Goal: Information Seeking & Learning: Learn about a topic

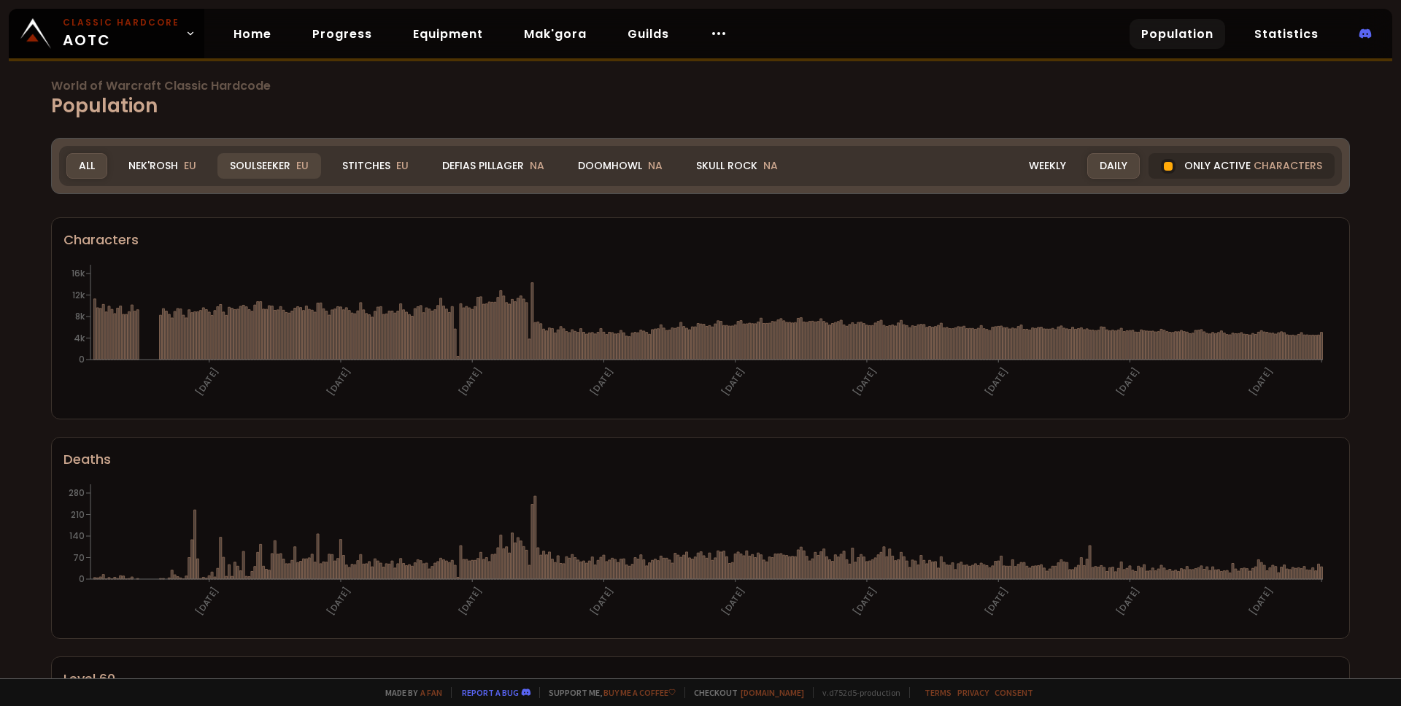
click at [282, 172] on div "Soulseeker EU" at bounding box center [269, 166] width 104 height 26
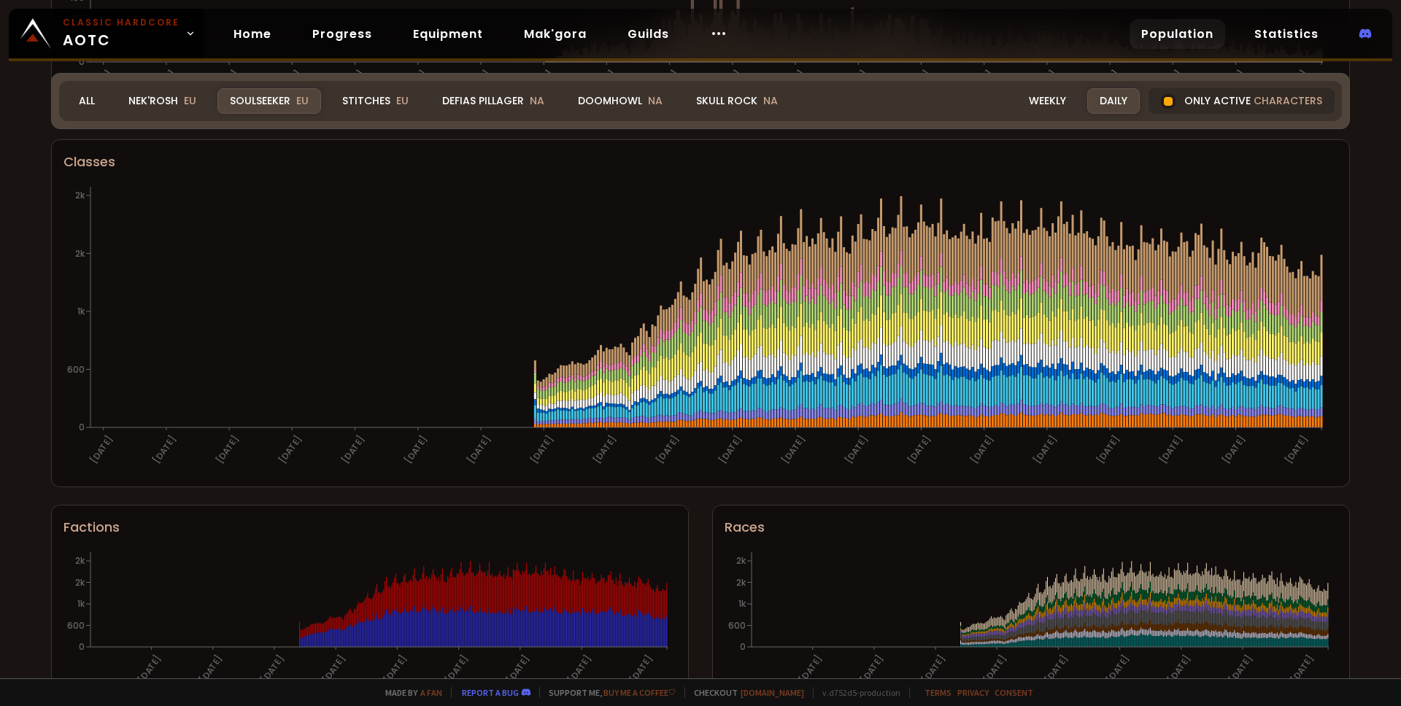
scroll to position [677, 0]
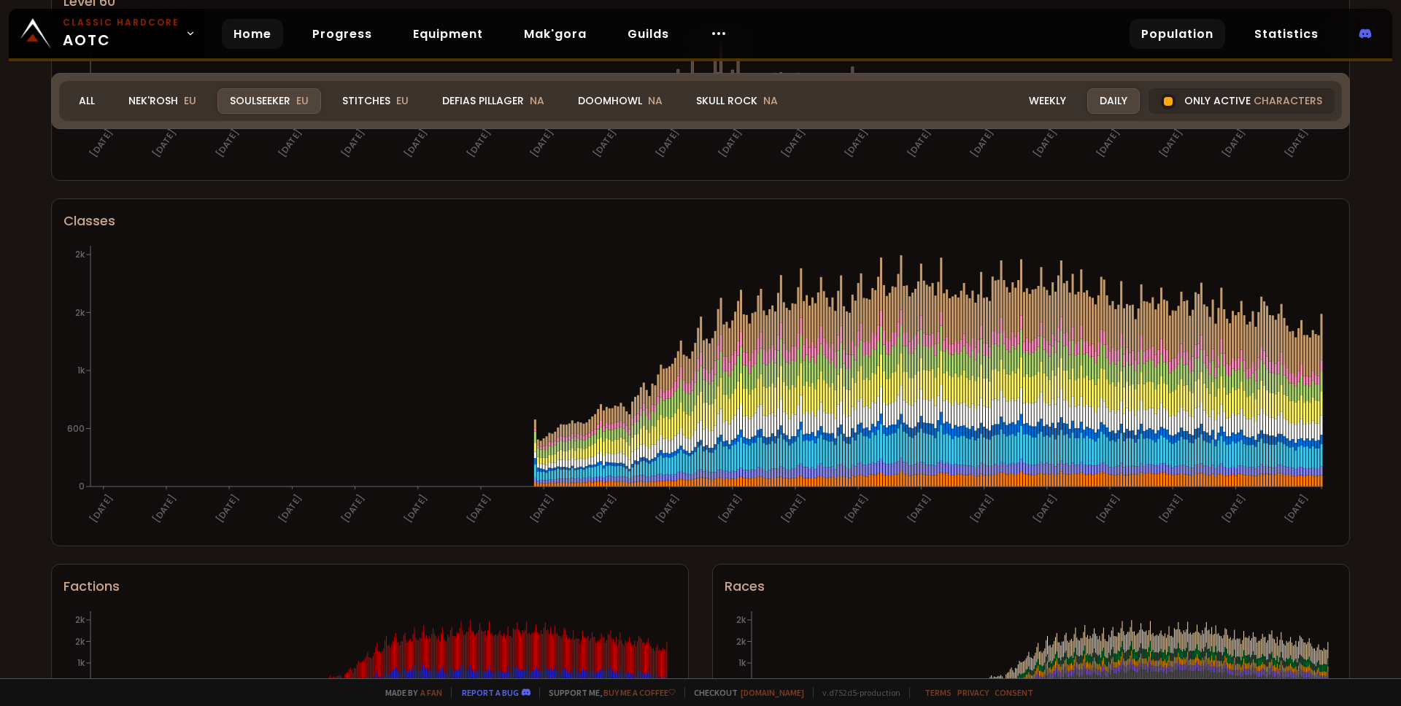
click at [233, 31] on link "Home" at bounding box center [252, 34] width 61 height 30
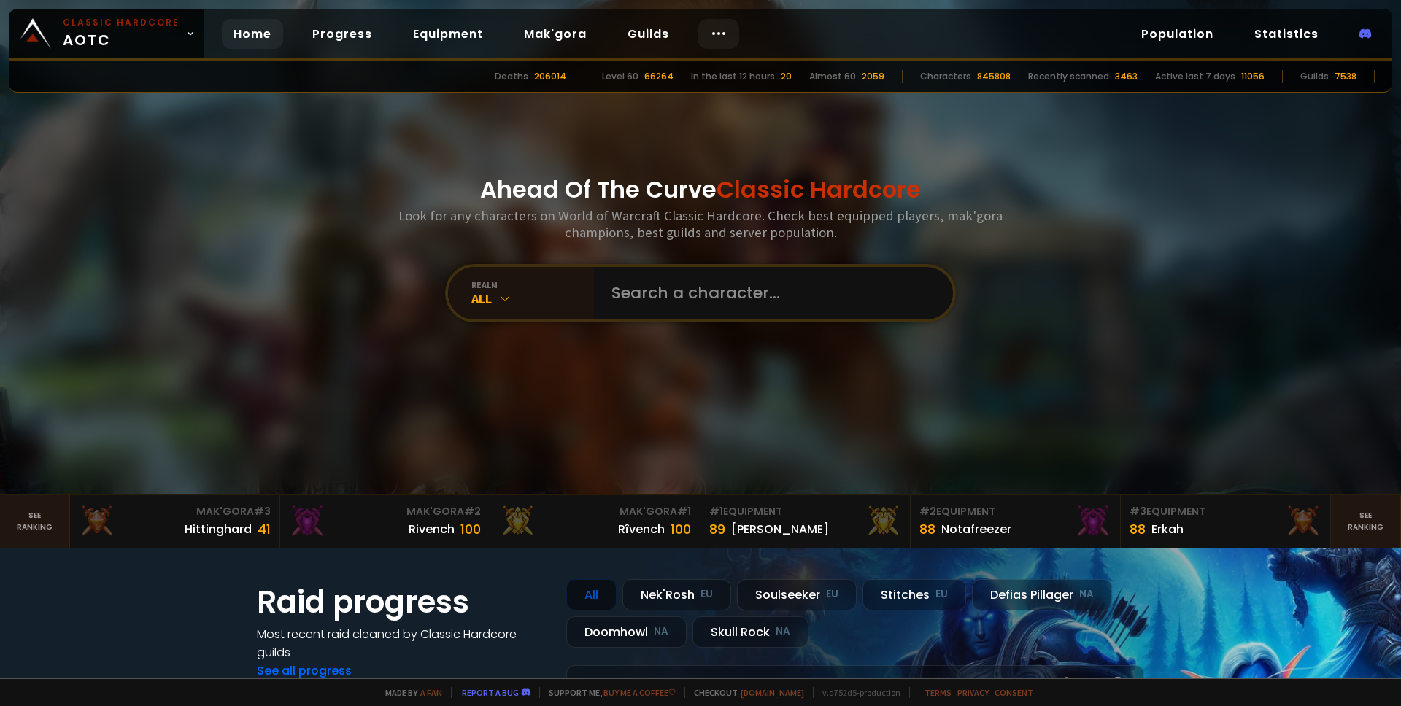
click at [712, 32] on icon at bounding box center [719, 34] width 18 height 18
click at [710, 34] on icon at bounding box center [719, 34] width 18 height 18
click at [702, 80] on link "Race to 60" at bounding box center [713, 77] width 126 height 32
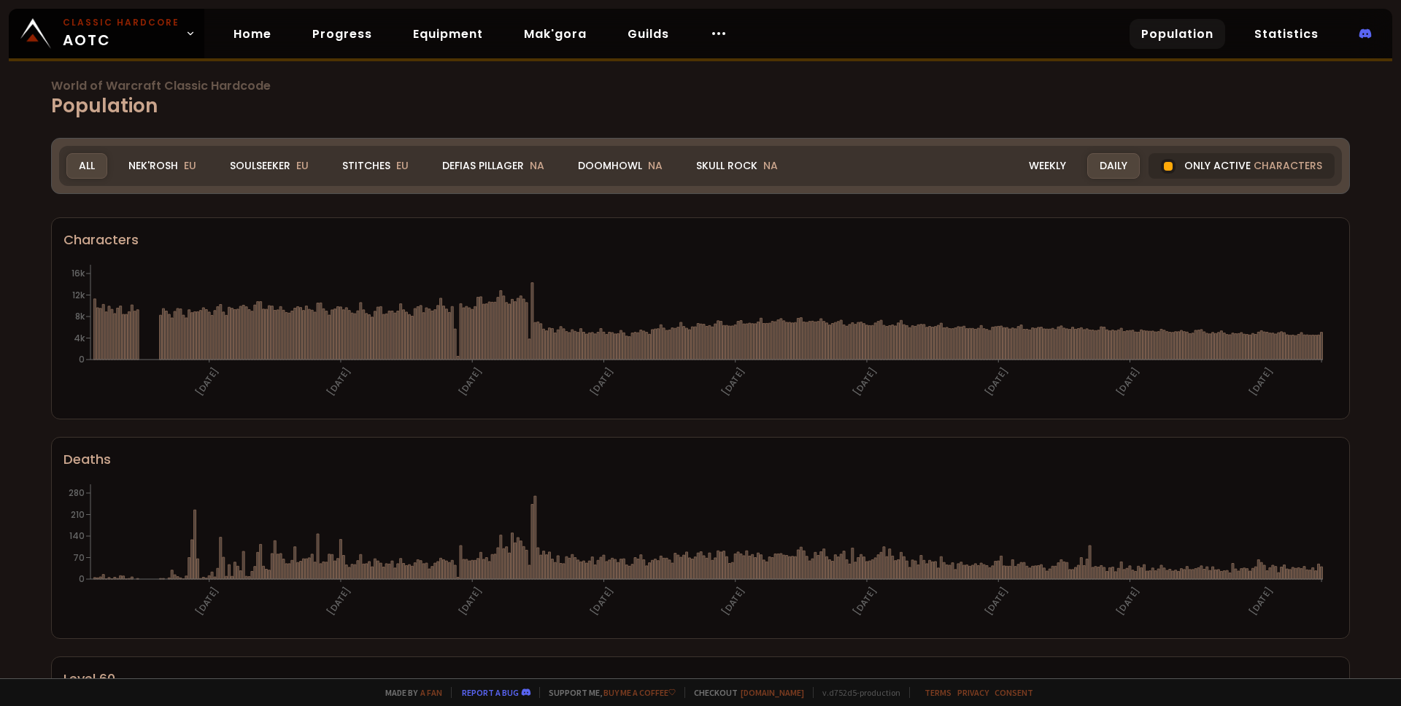
scroll to position [13, 0]
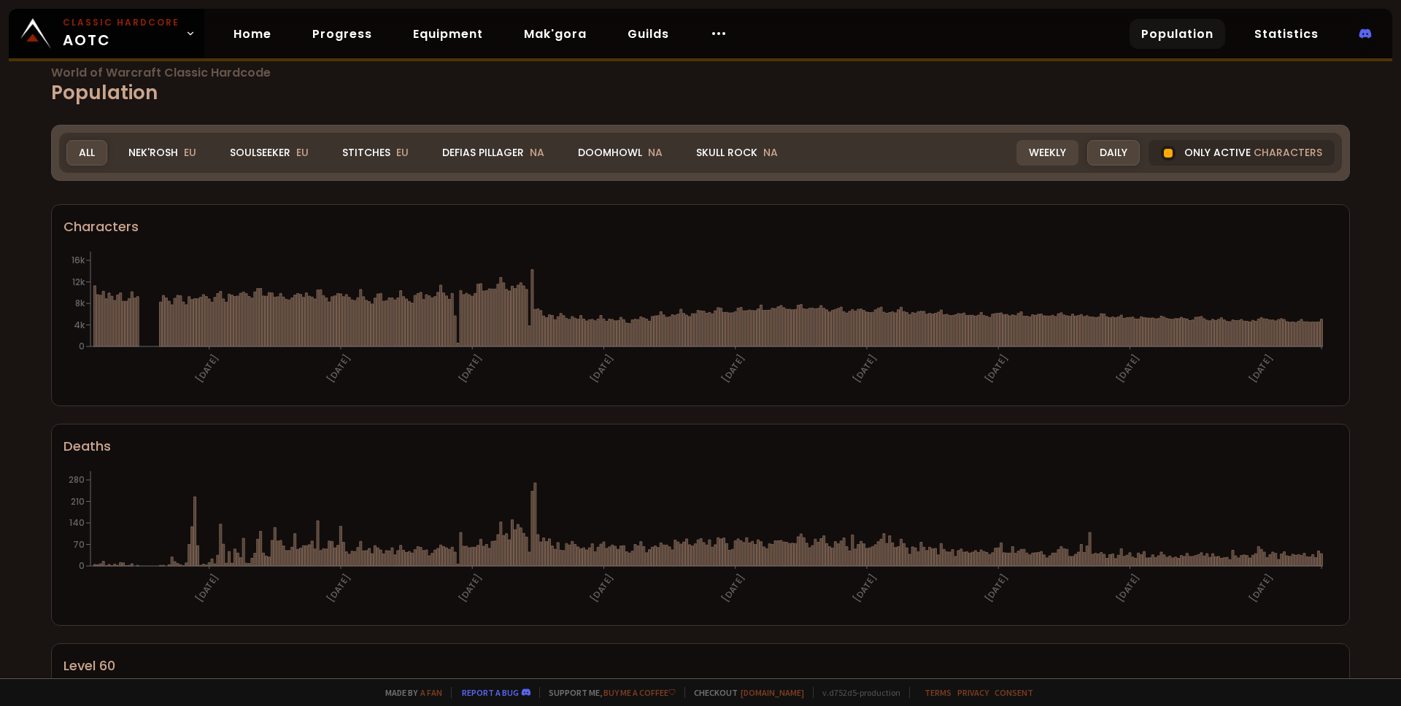
click at [1044, 141] on div "Weekly" at bounding box center [1048, 153] width 62 height 26
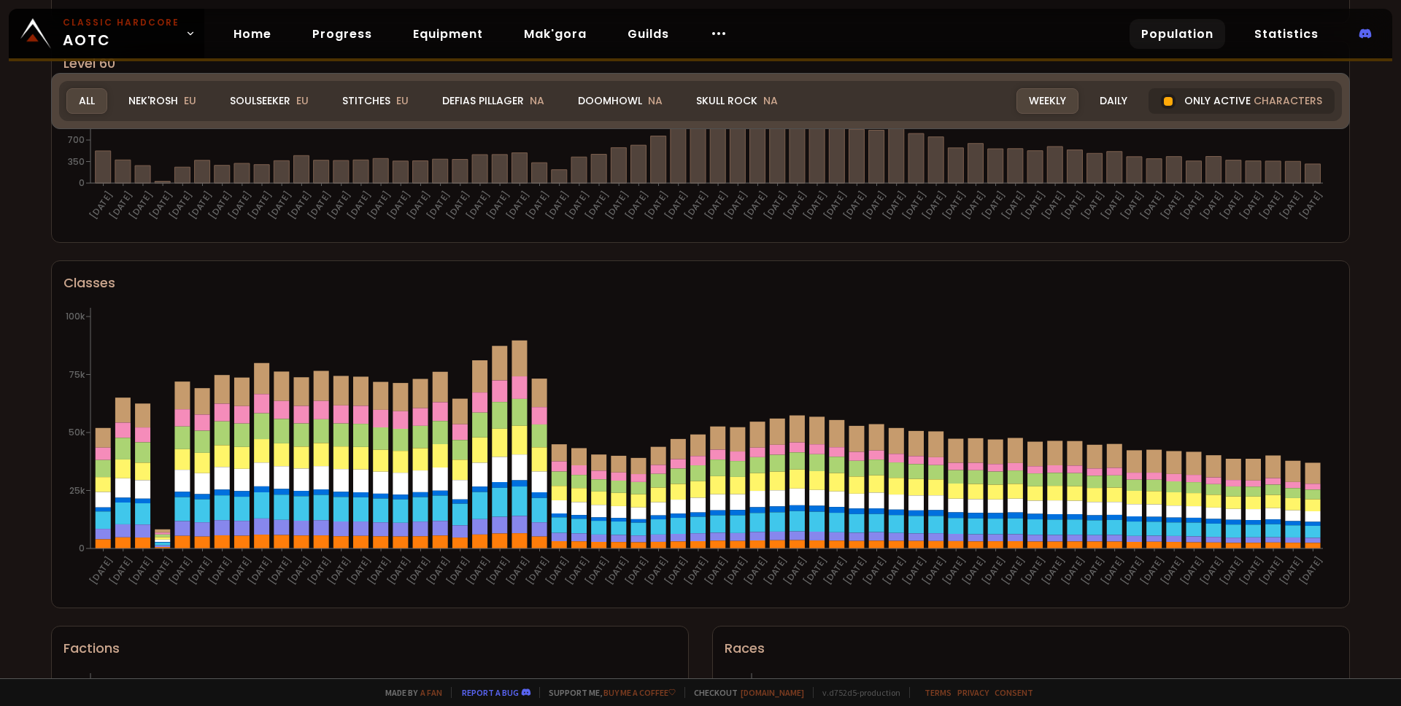
scroll to position [782, 0]
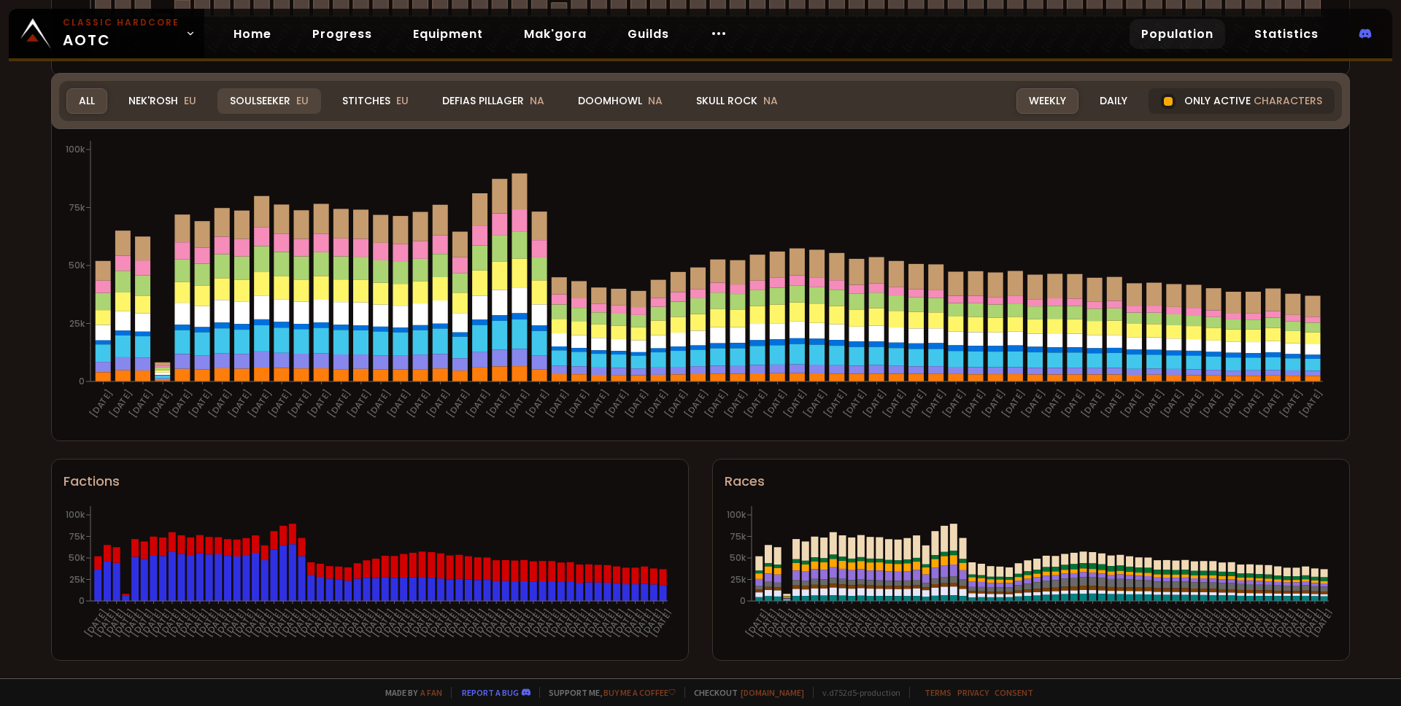
click at [288, 100] on div "Soulseeker EU" at bounding box center [269, 101] width 104 height 26
